Goal: Information Seeking & Learning: Learn about a topic

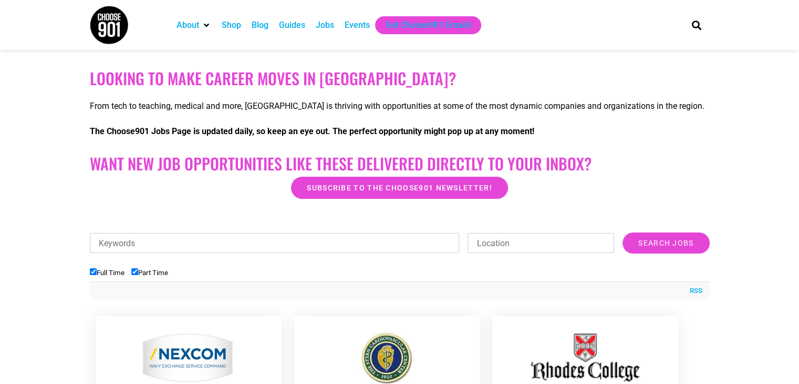
scroll to position [197, 0]
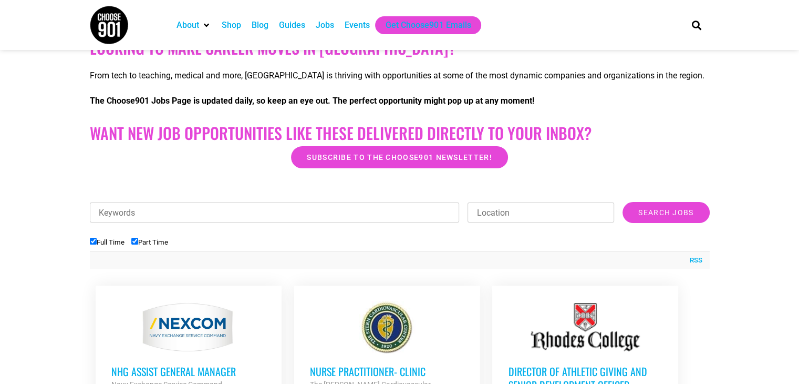
click at [93, 241] on input "Full Time" at bounding box center [93, 241] width 7 height 7
checkbox input "false"
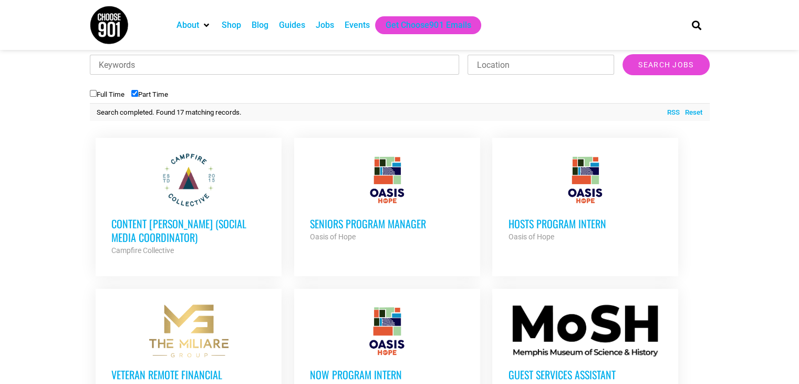
scroll to position [347, 0]
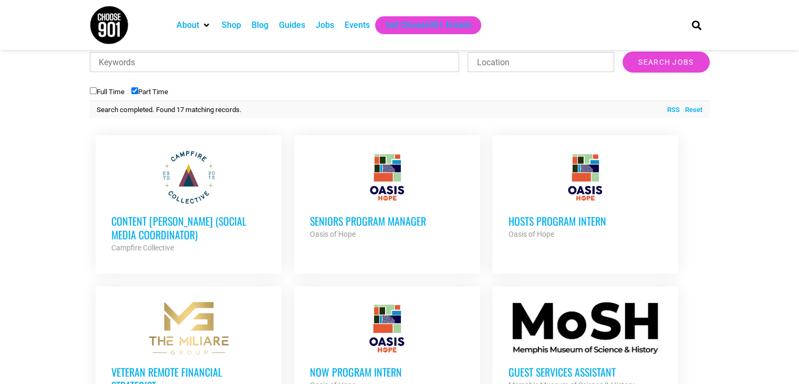
click at [571, 228] on h3 "HOSTS Program Intern" at bounding box center [585, 221] width 155 height 14
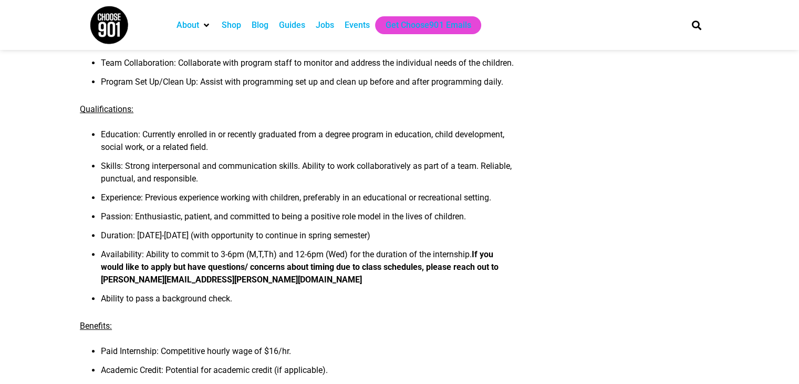
scroll to position [373, 0]
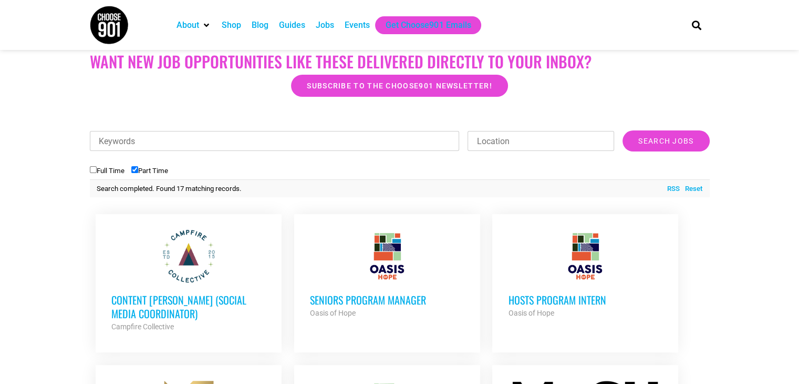
scroll to position [257, 0]
